Goal: Task Accomplishment & Management: Use online tool/utility

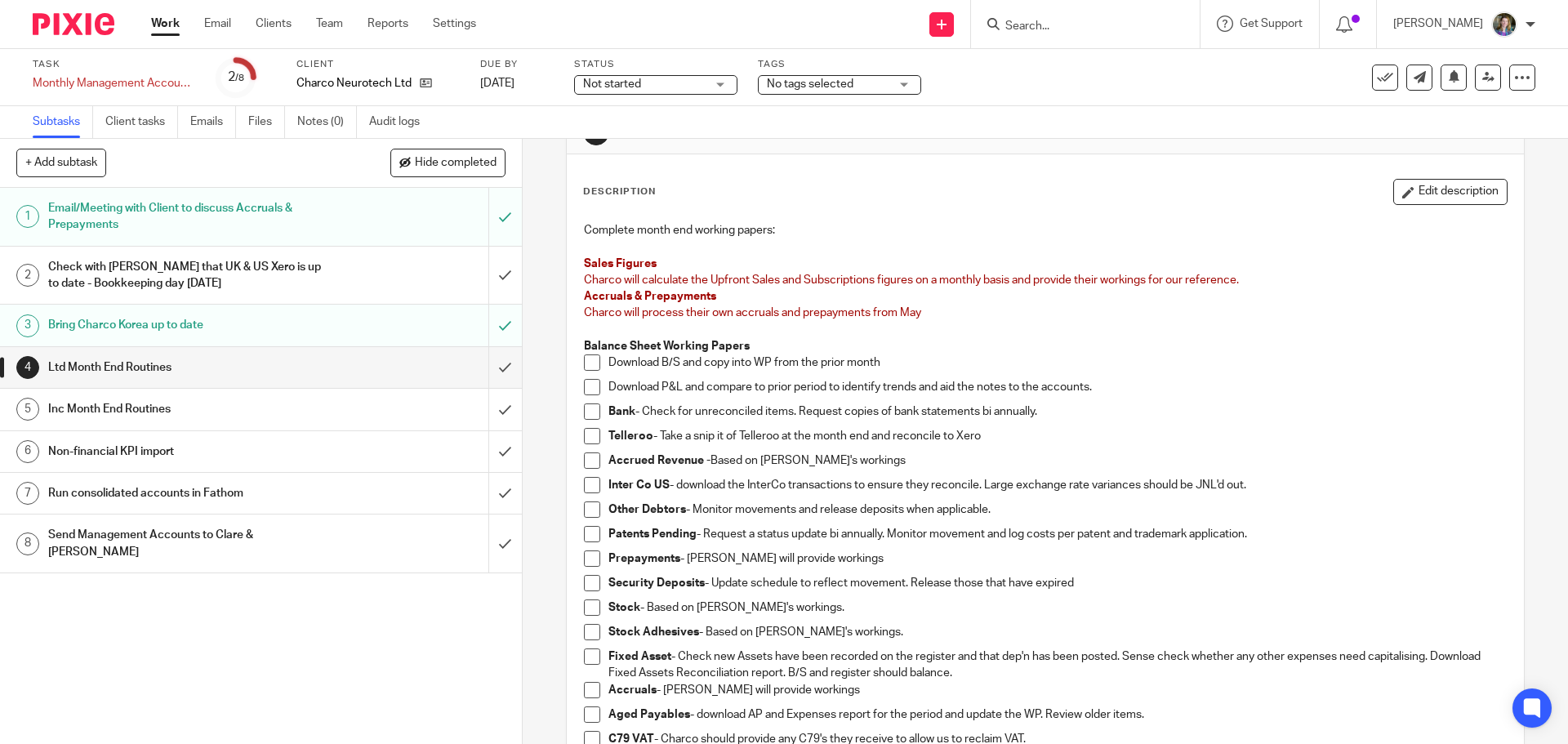
scroll to position [81, 0]
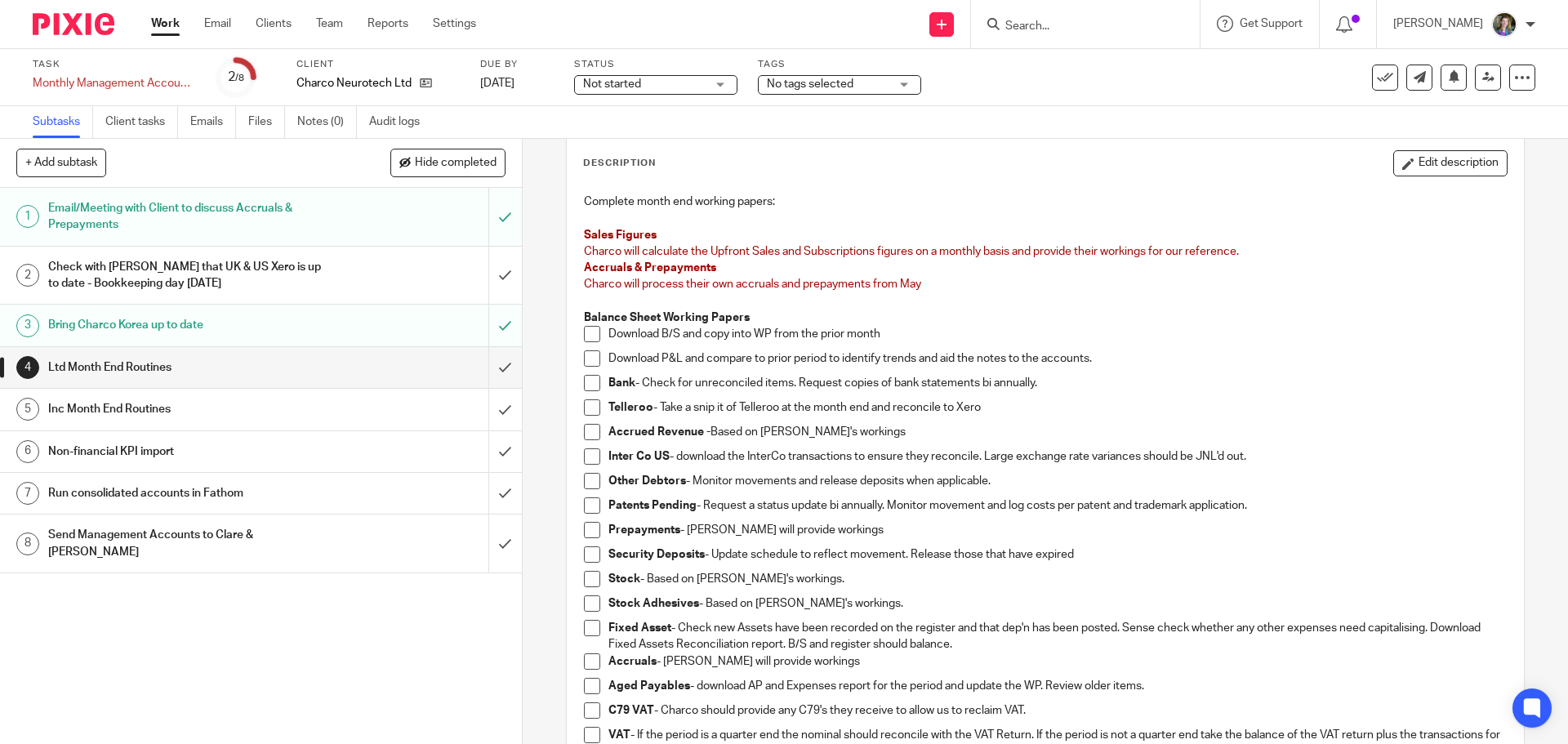
click at [592, 335] on span at bounding box center [591, 334] width 16 height 16
click at [589, 380] on span at bounding box center [591, 382] width 16 height 16
click at [591, 435] on span at bounding box center [591, 432] width 16 height 16
click at [590, 526] on span at bounding box center [591, 529] width 16 height 16
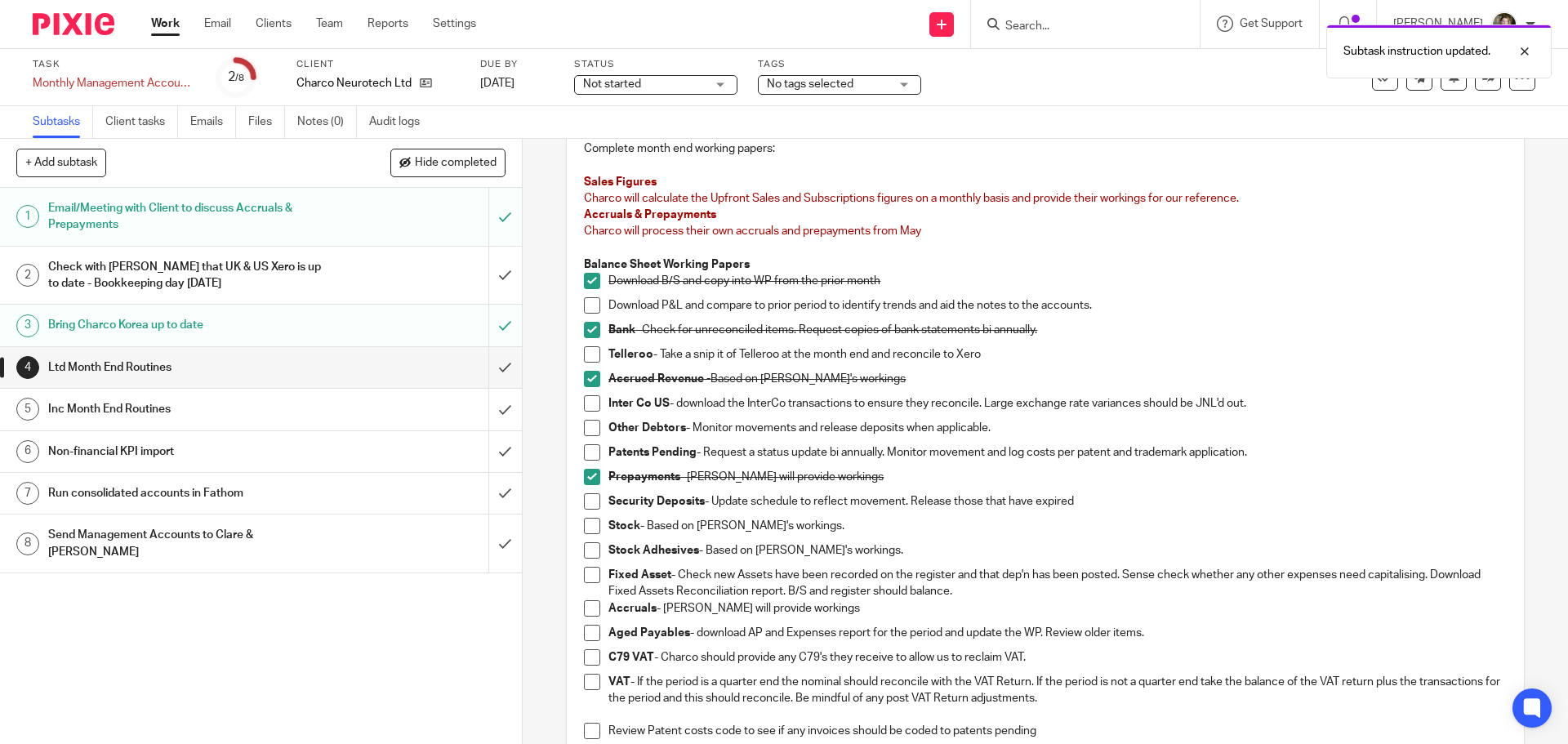
scroll to position [164, 0]
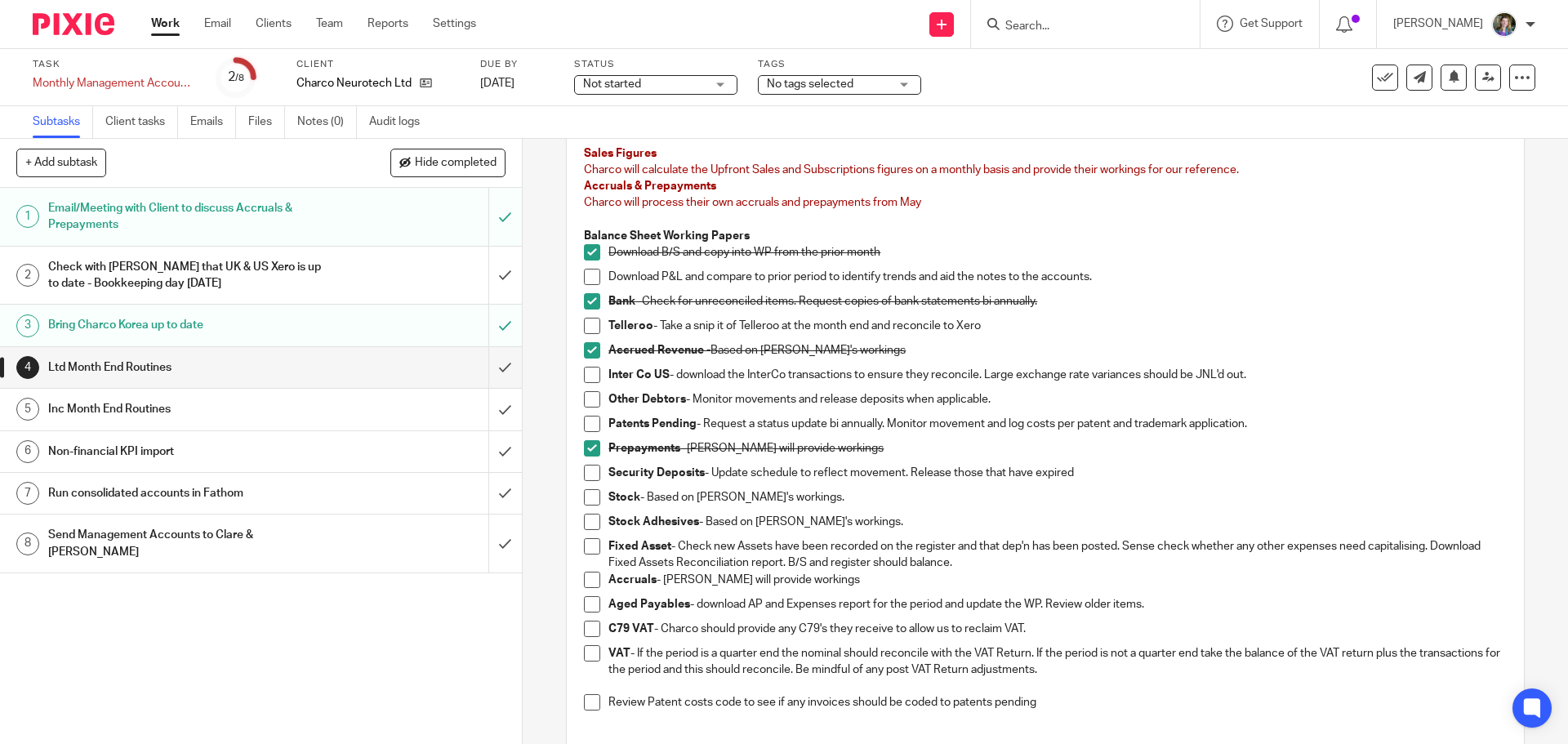
click at [587, 500] on span at bounding box center [591, 496] width 16 height 16
click at [584, 528] on span at bounding box center [591, 521] width 16 height 16
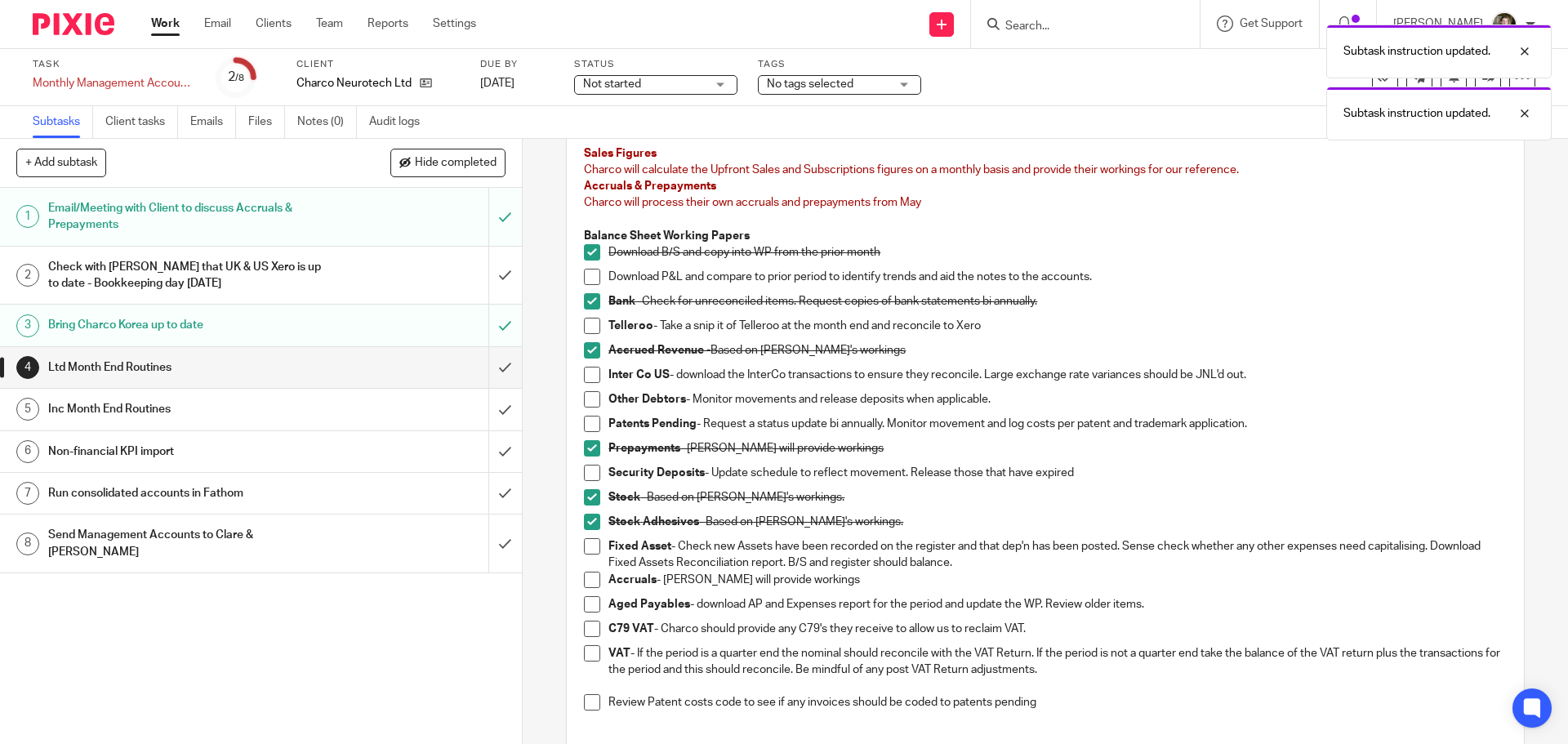
click at [588, 544] on span at bounding box center [591, 546] width 16 height 16
click at [589, 574] on span at bounding box center [591, 580] width 16 height 16
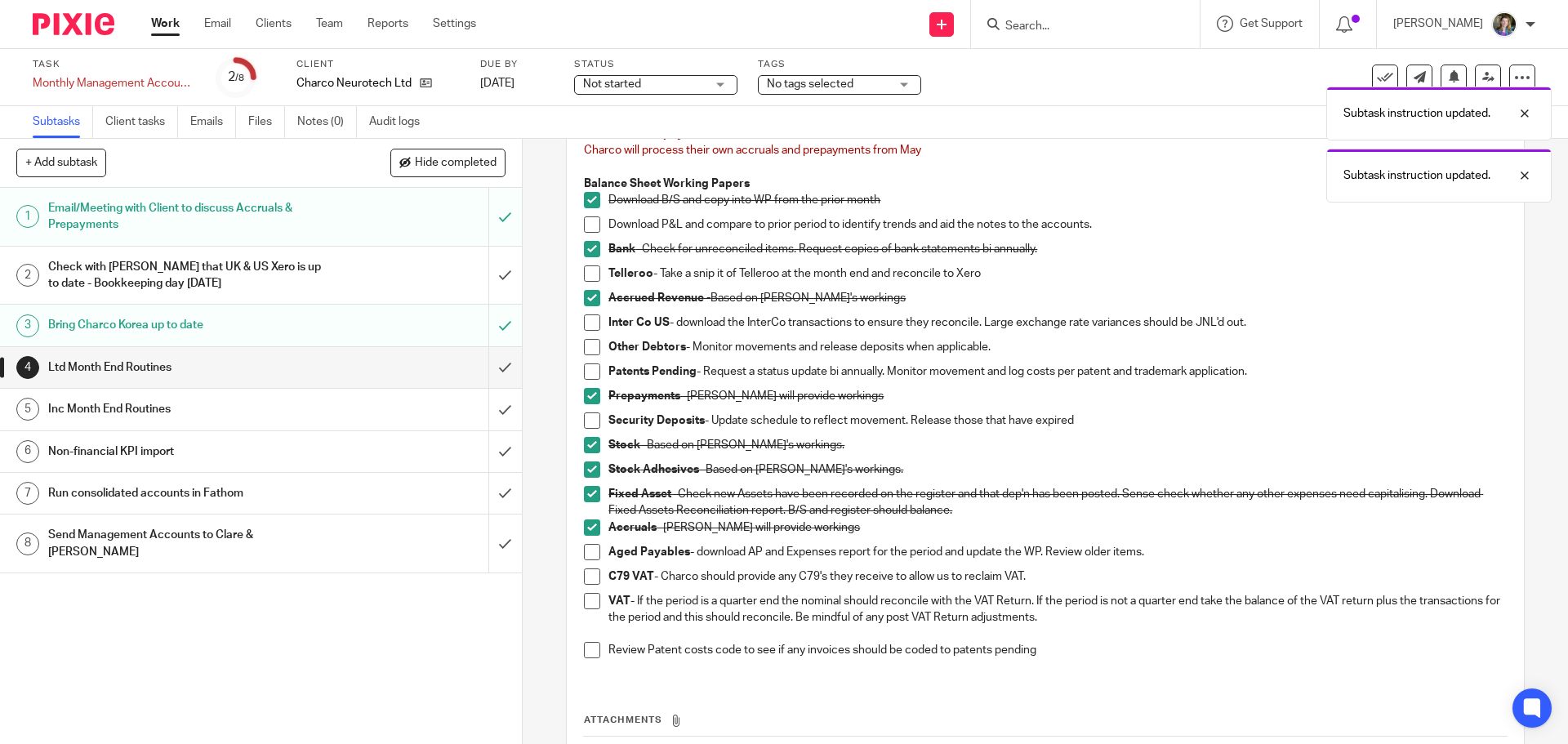
scroll to position [245, 0]
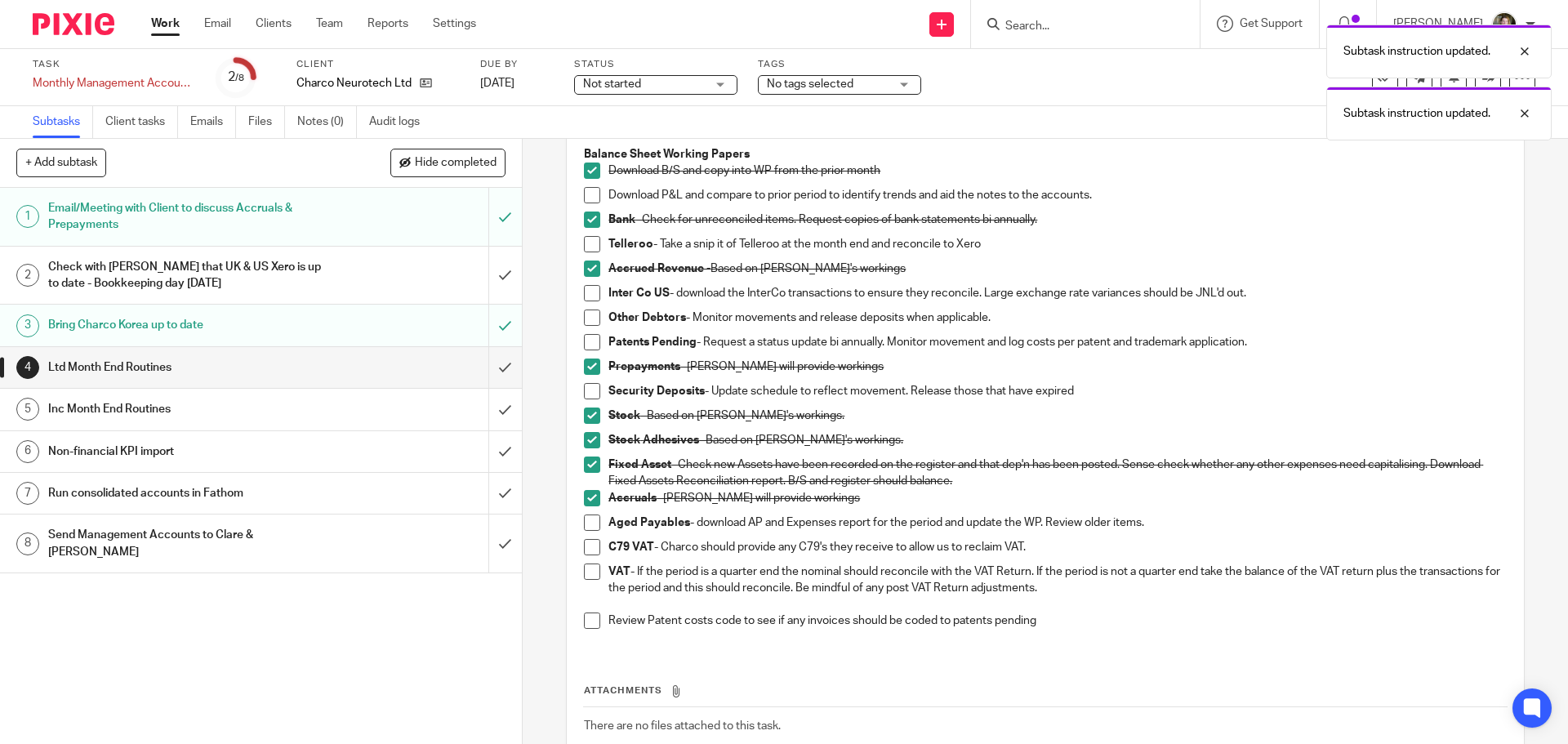
click at [590, 522] on span at bounding box center [591, 522] width 16 height 16
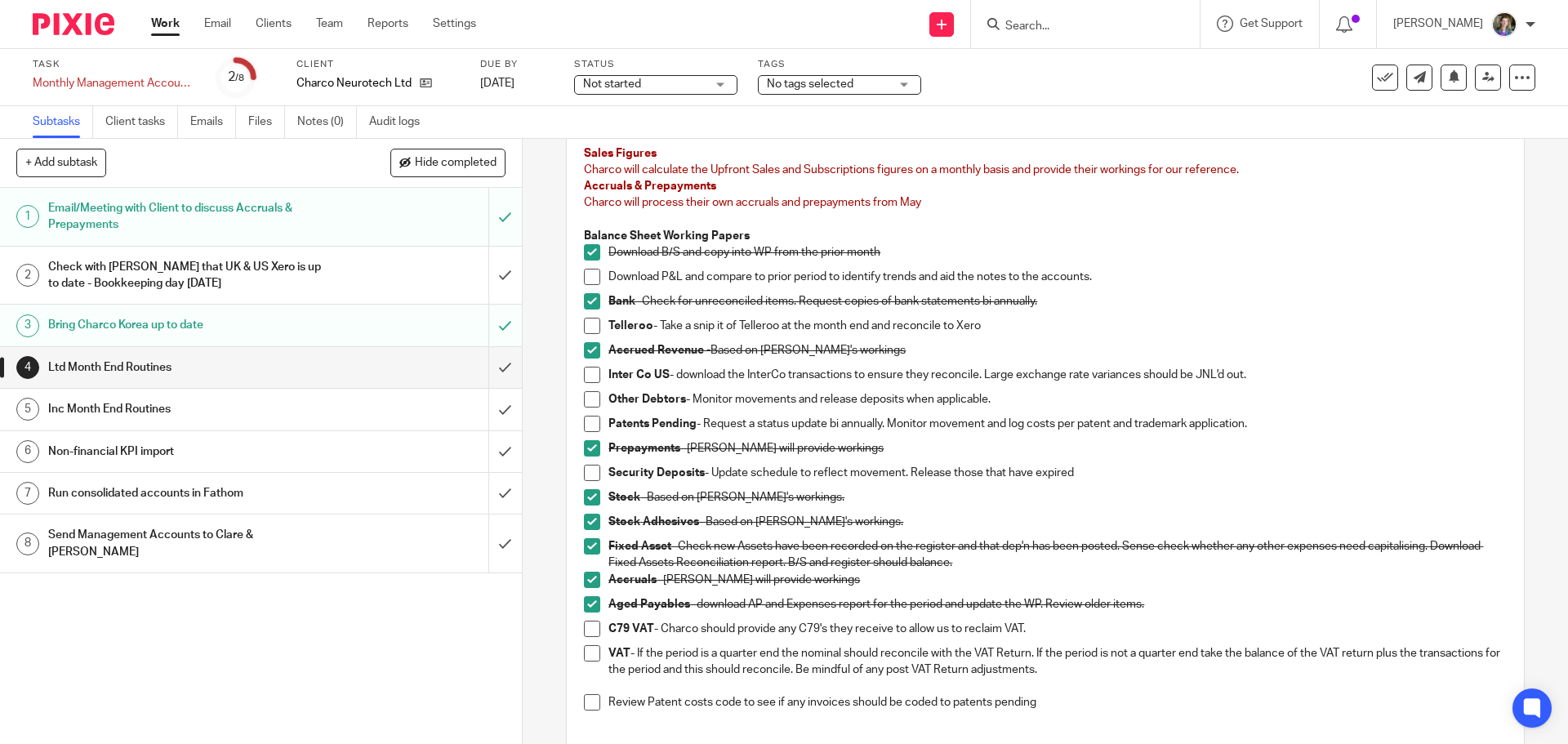
click at [289, 404] on h1 "Inc Month End Routines" at bounding box center [190, 408] width 283 height 24
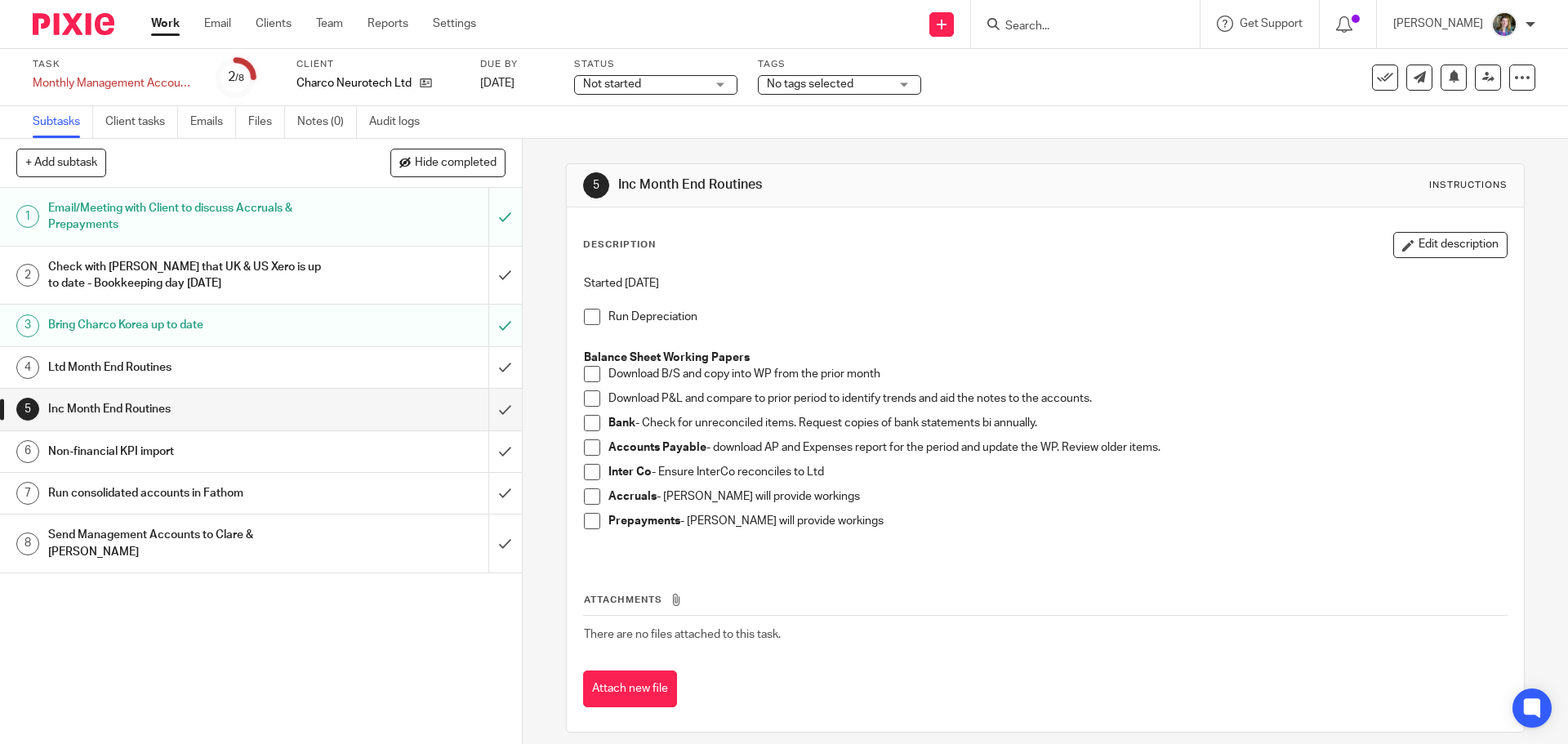
click at [167, 21] on link "Work" at bounding box center [166, 23] width 29 height 16
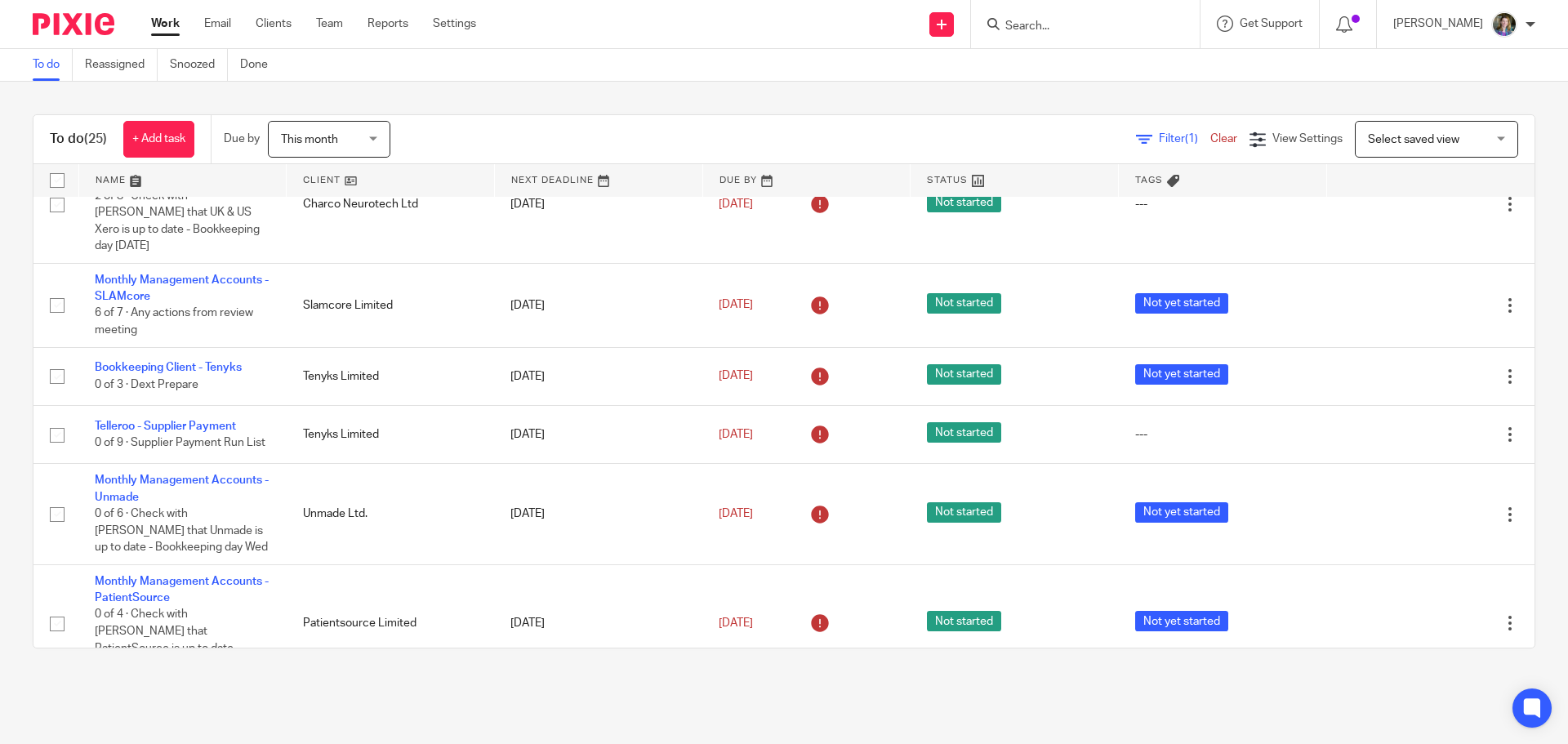
scroll to position [1061, 0]
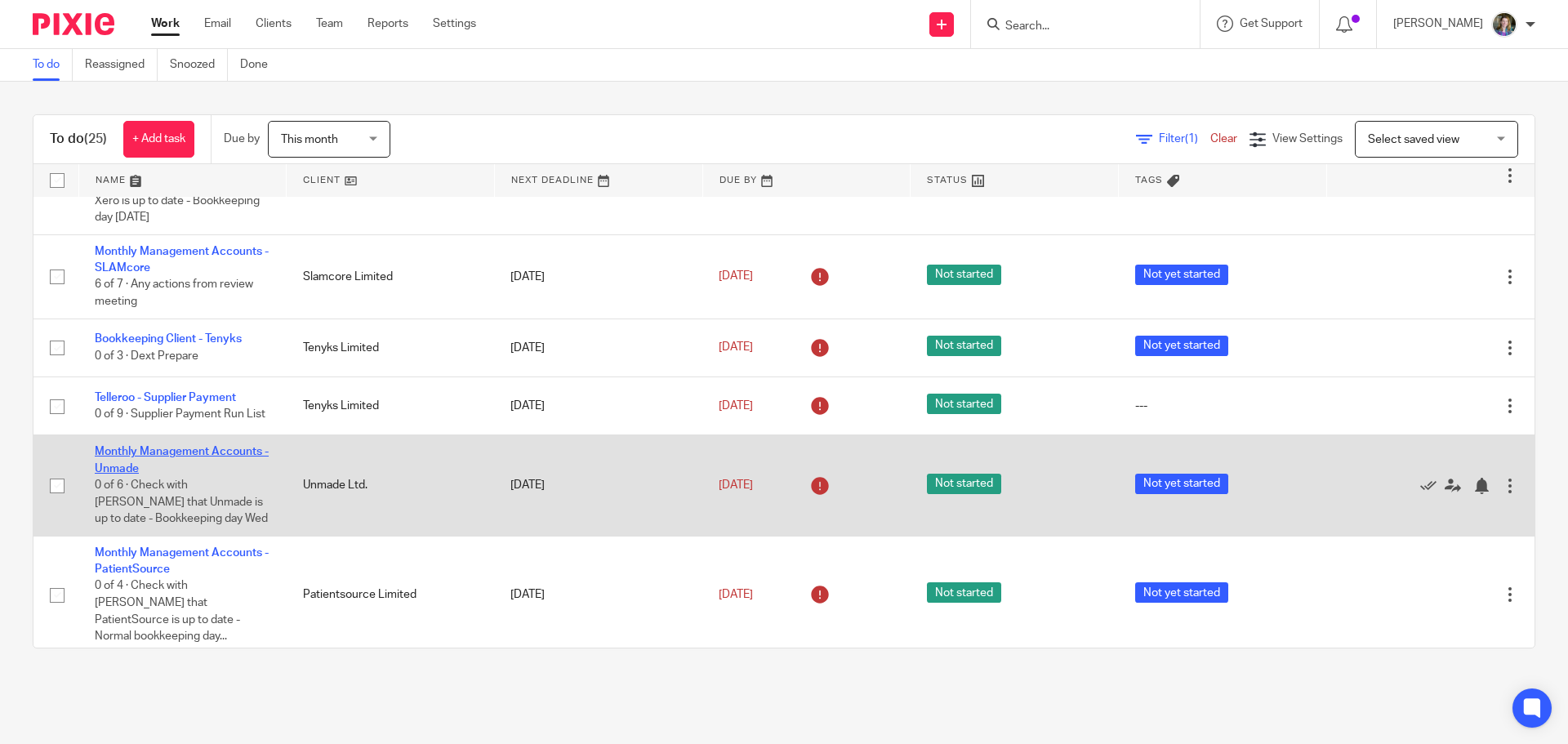
click at [234, 446] on link "Monthly Management Accounts - Unmade" at bounding box center [182, 460] width 174 height 28
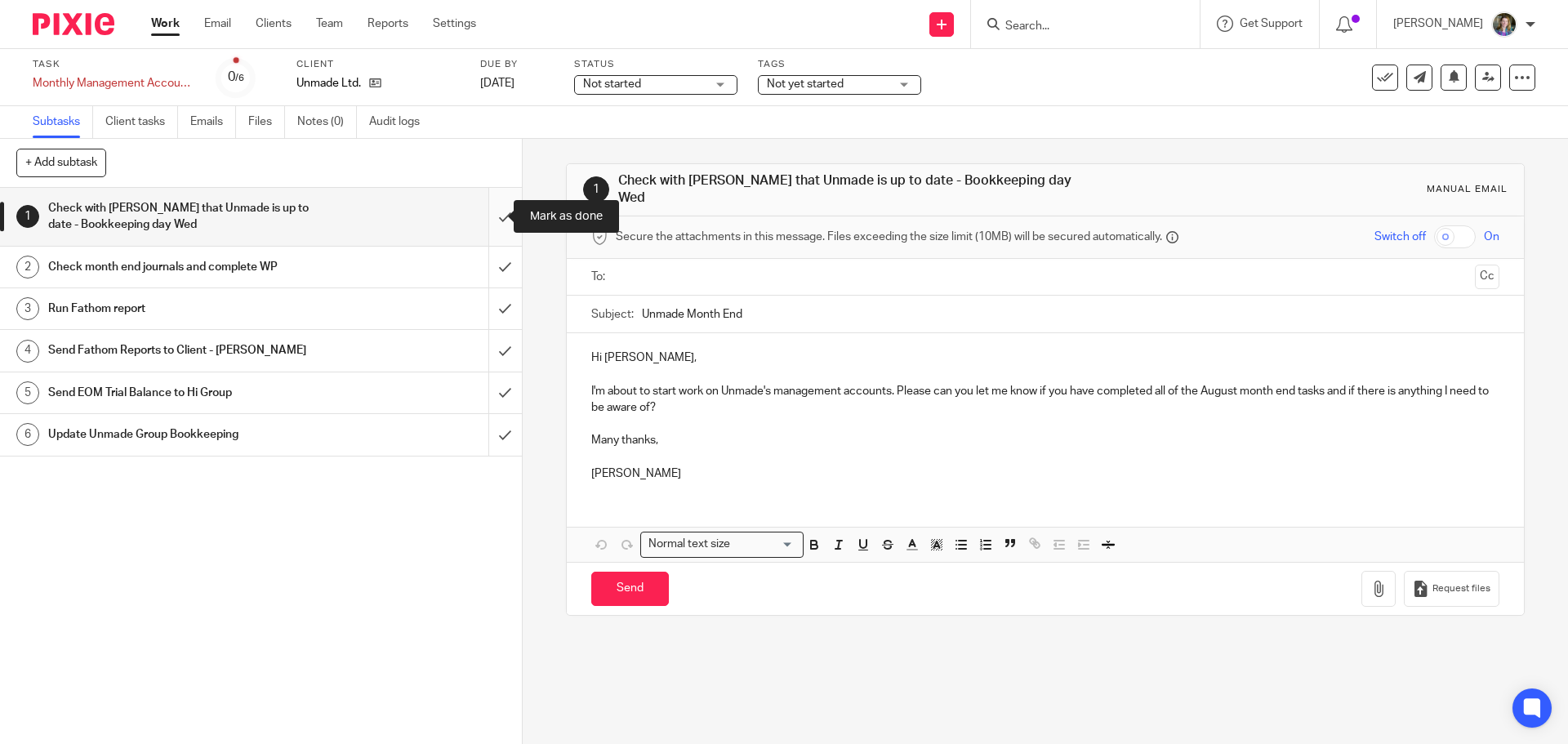
click at [484, 220] on input "submit" at bounding box center [260, 217] width 522 height 58
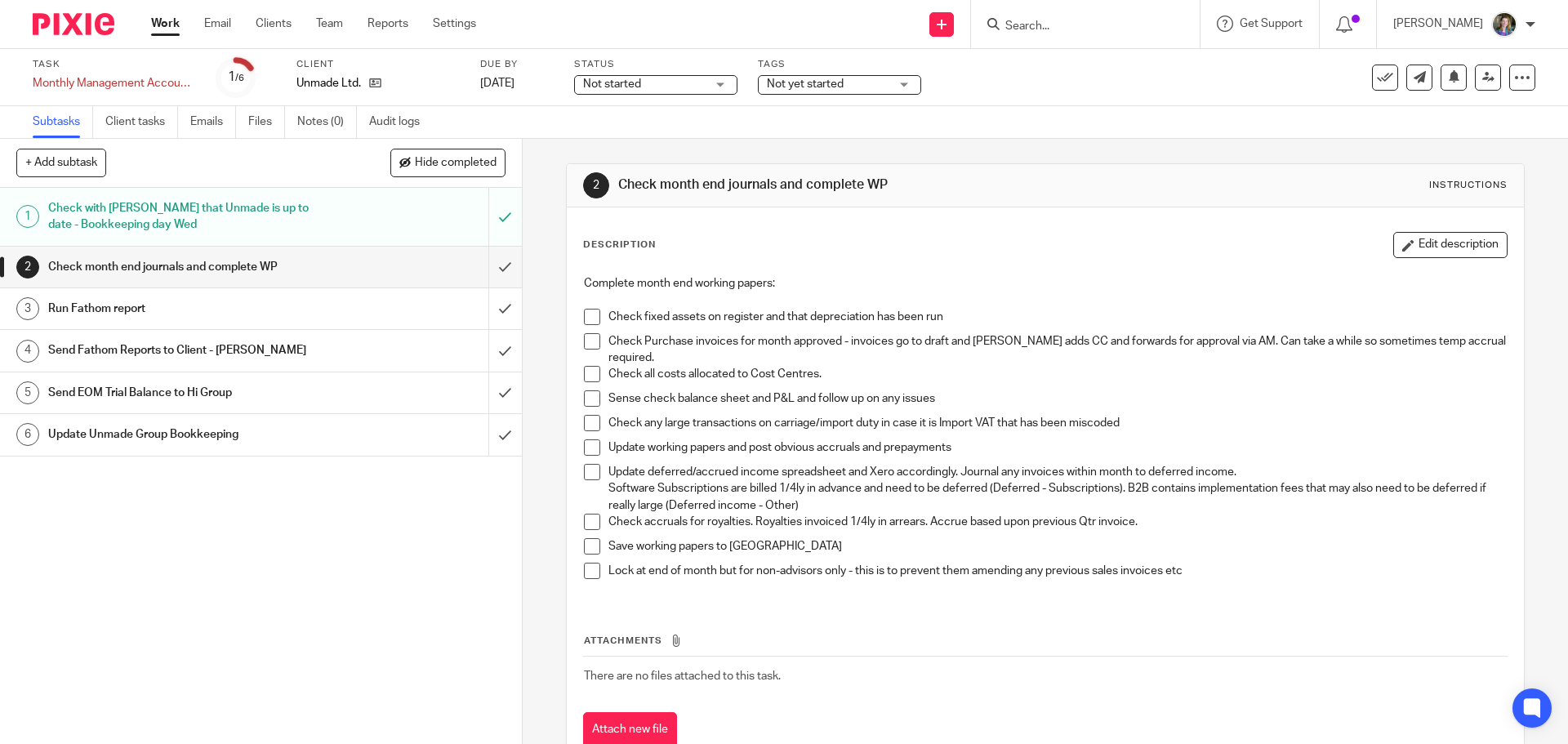
click at [1327, 551] on p "Save working papers to SP" at bounding box center [1057, 546] width 897 height 16
